Goal: Information Seeking & Learning: Learn about a topic

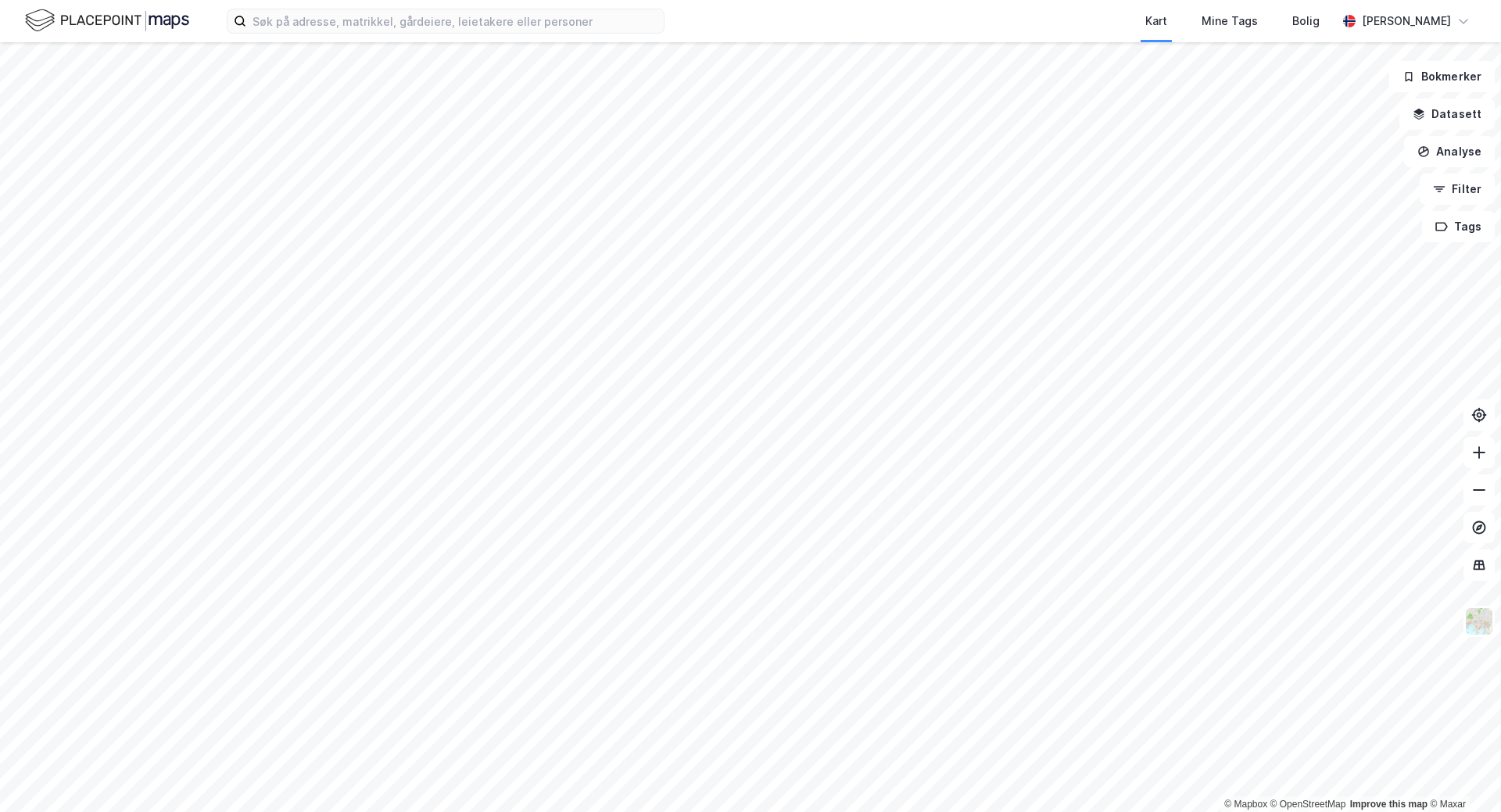
click at [305, 36] on div "Kart Mine Tags Bolig [PERSON_NAME]" at bounding box center [750, 21] width 1501 height 42
click at [306, 27] on input at bounding box center [455, 21] width 418 height 24
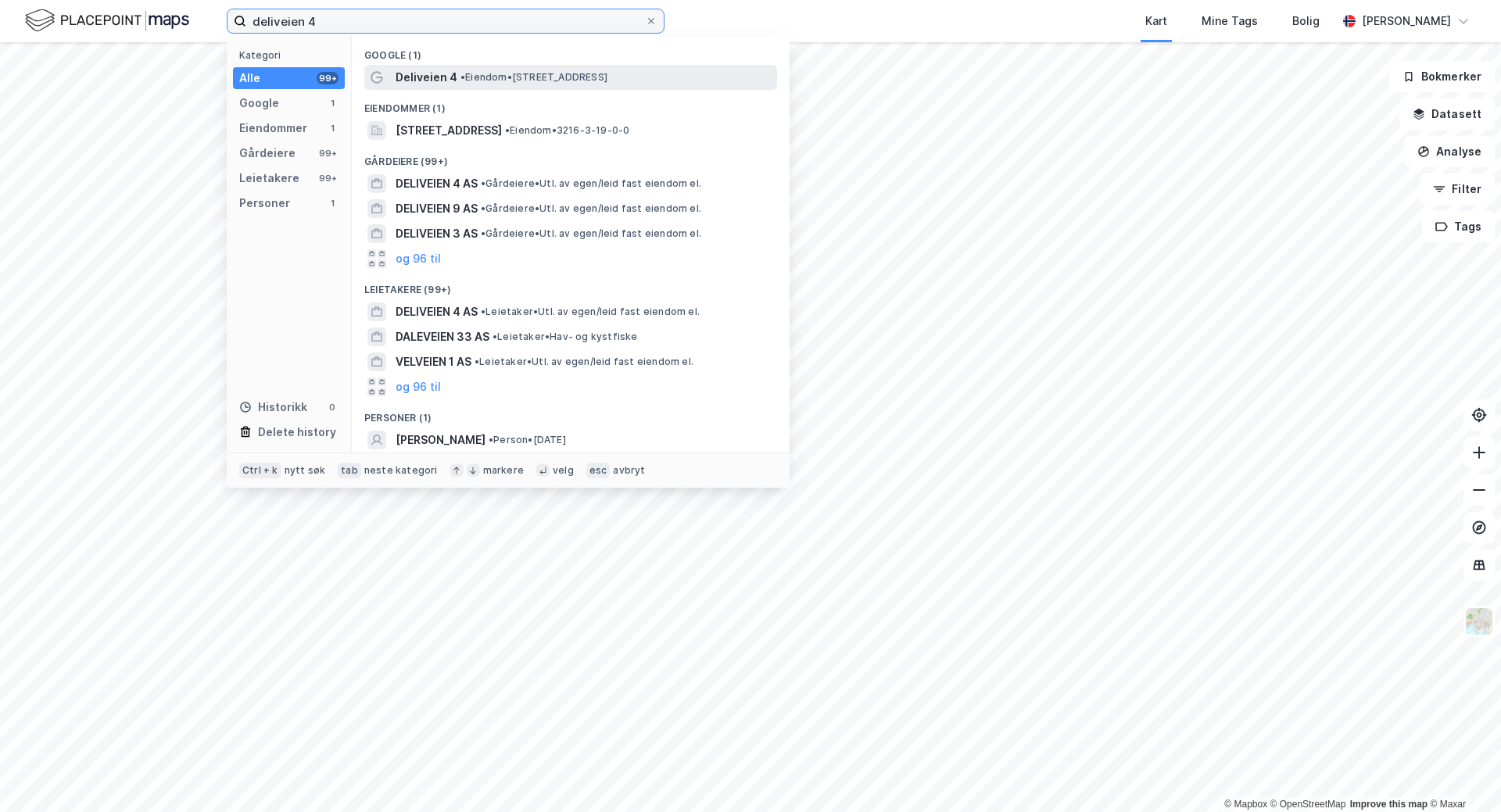
type input "deliveien 4"
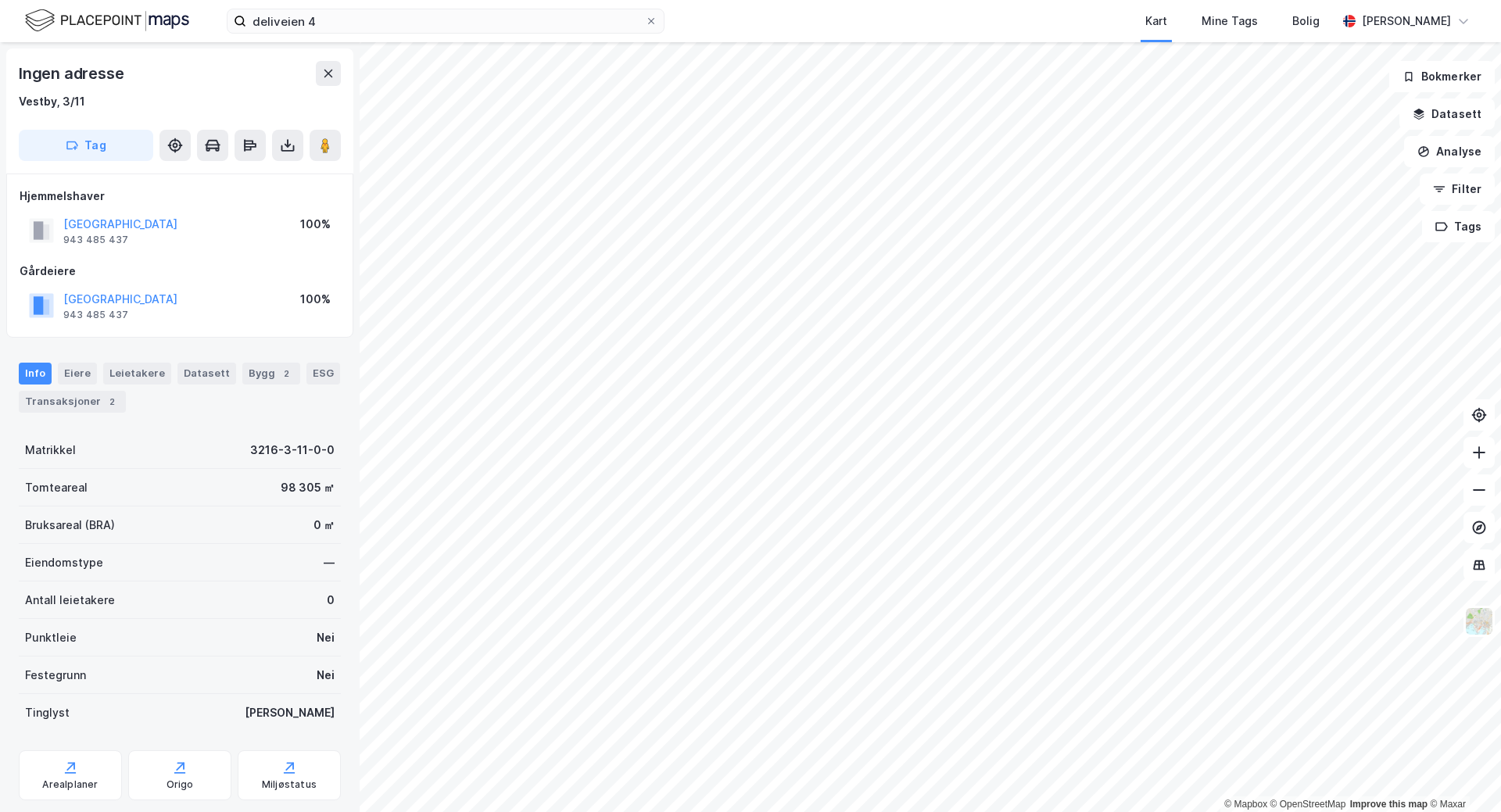
scroll to position [1, 0]
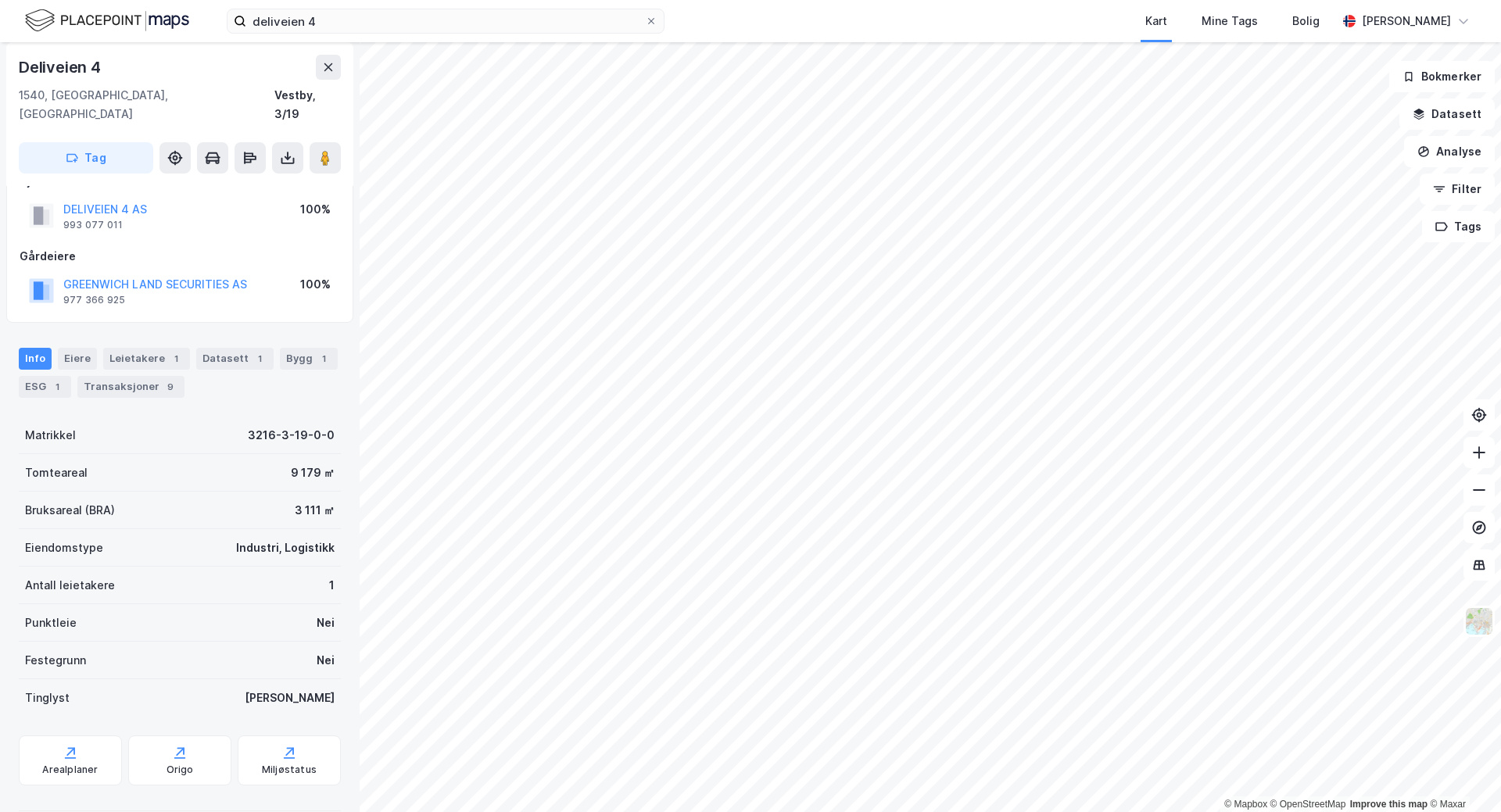
scroll to position [40, 0]
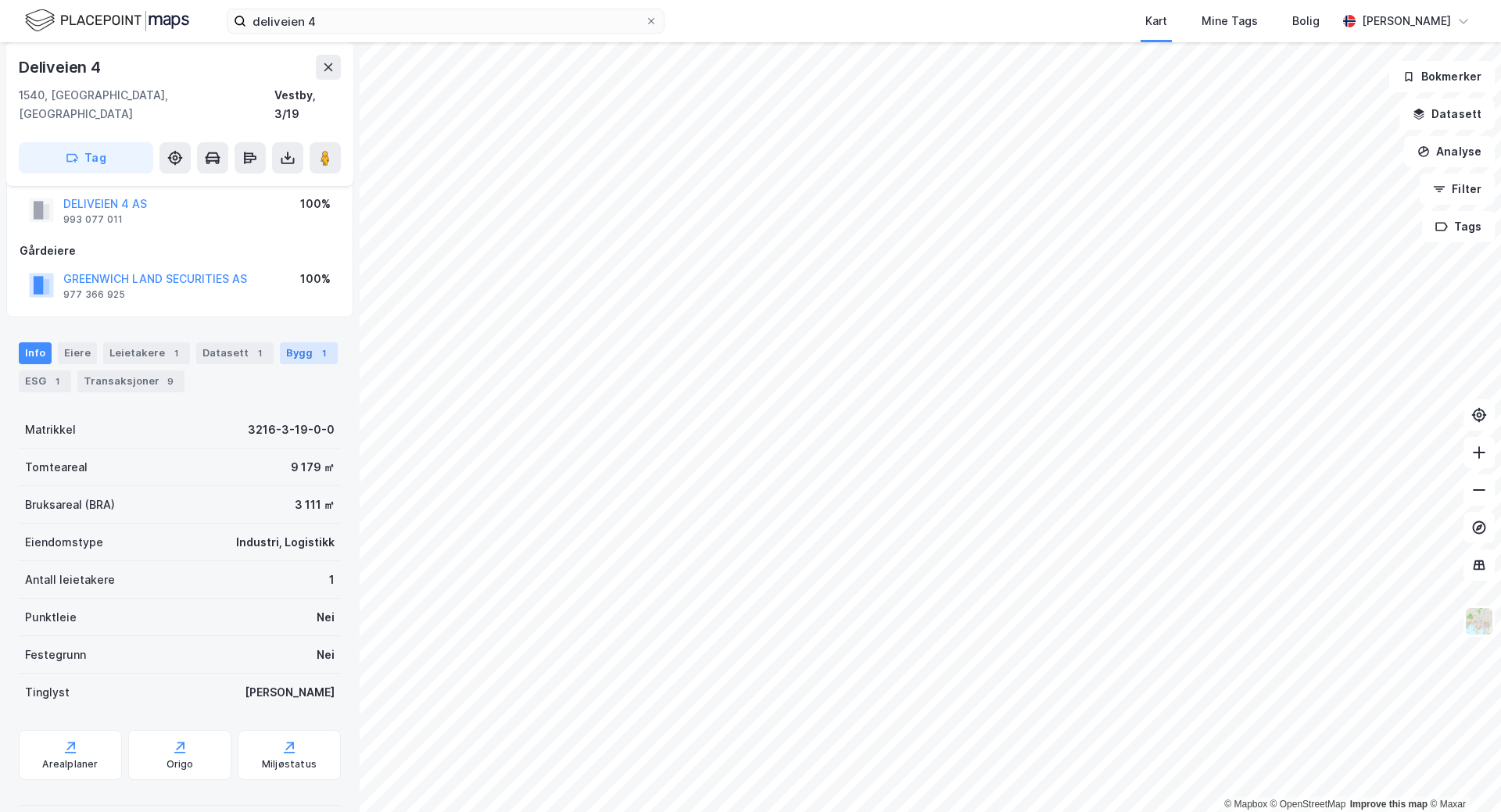
click at [316, 346] on div "1" at bounding box center [323, 353] width 16 height 16
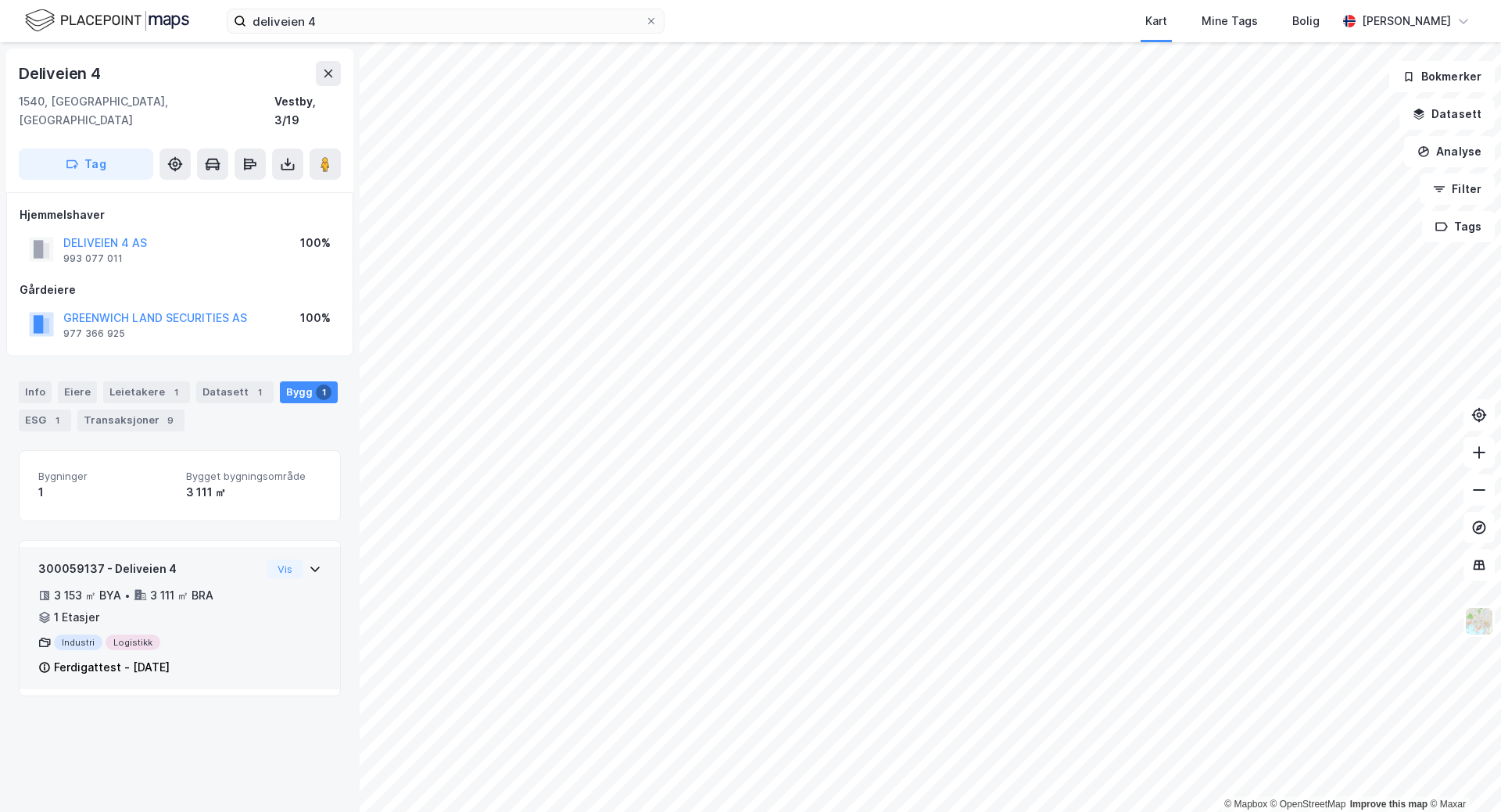
click at [287, 568] on div "300059137 - Deliveien 4 3 153 ㎡ BYA • 3 111 ㎡ BRA • 1 Etasjer Industri Logistik…" at bounding box center [180, 624] width 283 height 130
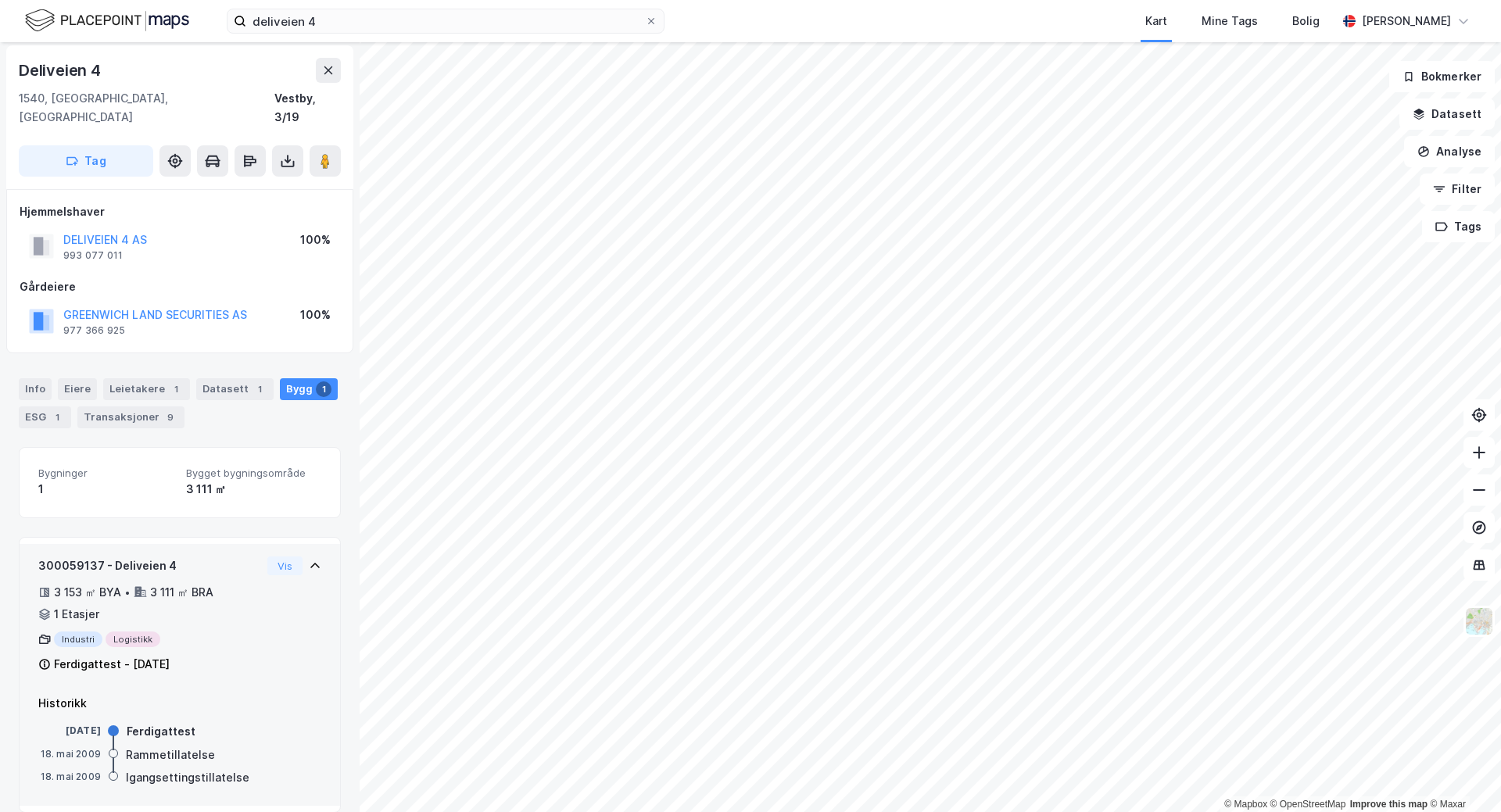
scroll to position [4, 0]
click at [268, 555] on button "Vis" at bounding box center [285, 565] width 35 height 18
